Goal: Check status: Check status

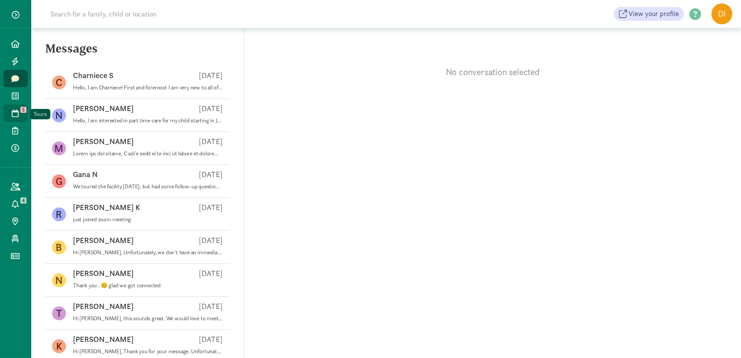
click at [16, 114] on icon at bounding box center [15, 113] width 7 height 8
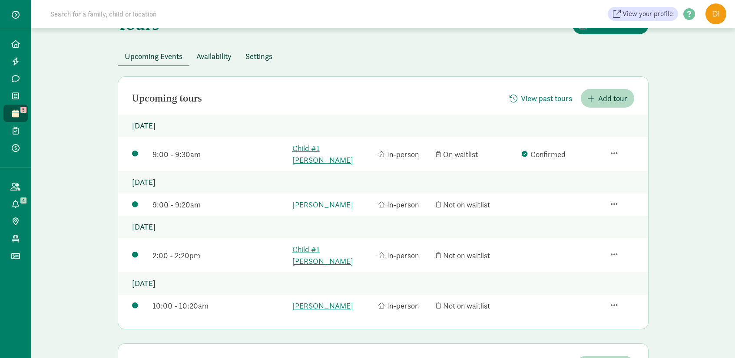
scroll to position [50, 0]
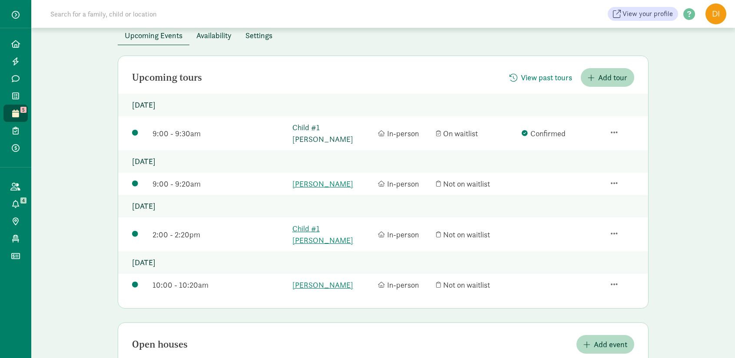
click at [307, 129] on link "Child #1 [PERSON_NAME]" at bounding box center [332, 133] width 81 height 23
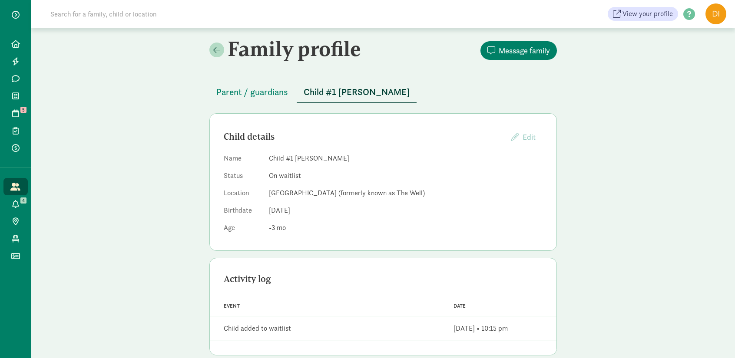
scroll to position [2, 0]
click at [272, 94] on span "Parent / guardians" at bounding box center [252, 92] width 72 height 14
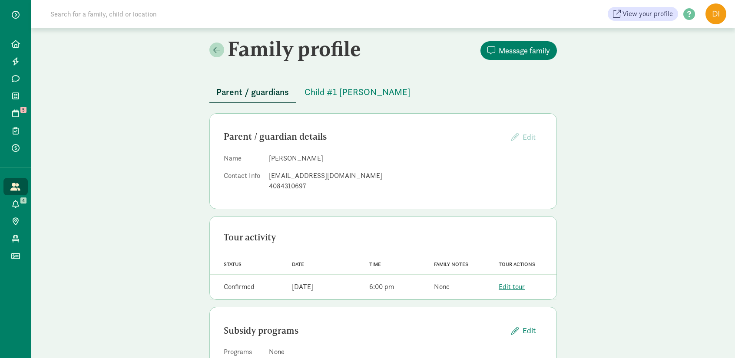
scroll to position [36, 0]
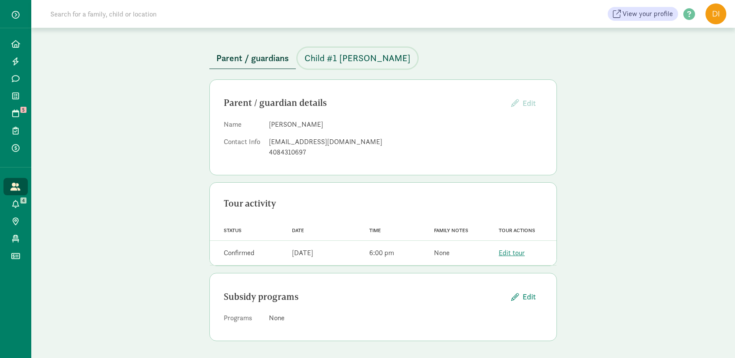
click at [325, 55] on span "Child #1 Murray" at bounding box center [357, 58] width 106 height 14
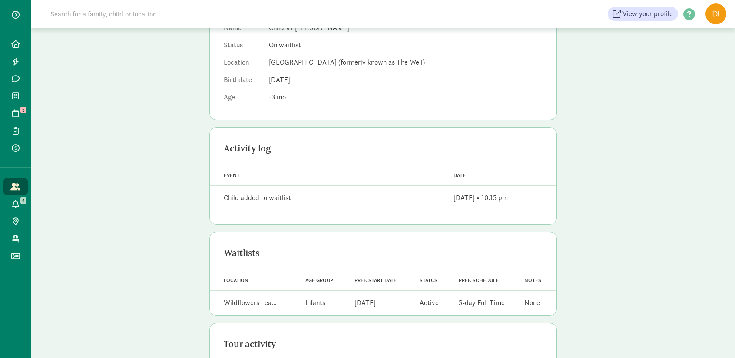
scroll to position [198, 0]
